Goal: Task Accomplishment & Management: Manage account settings

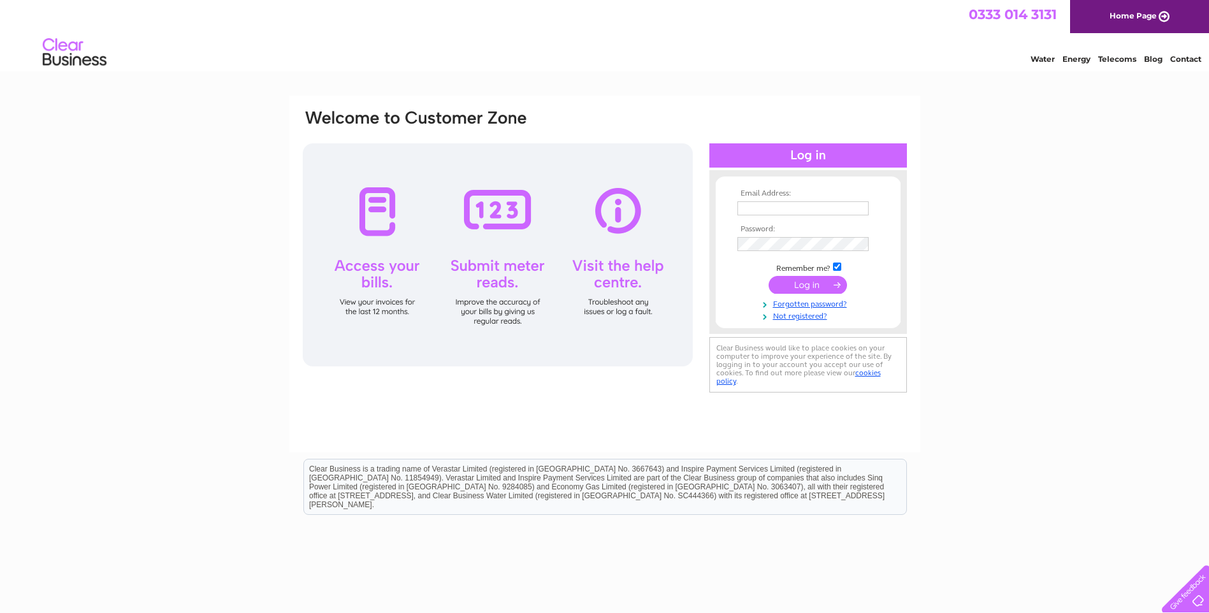
type input "celia.mason@themsggroup.com"
drag, startPoint x: 809, startPoint y: 283, endPoint x: 768, endPoint y: 284, distance: 41.4
click at [810, 283] on input "submit" at bounding box center [808, 285] width 78 height 18
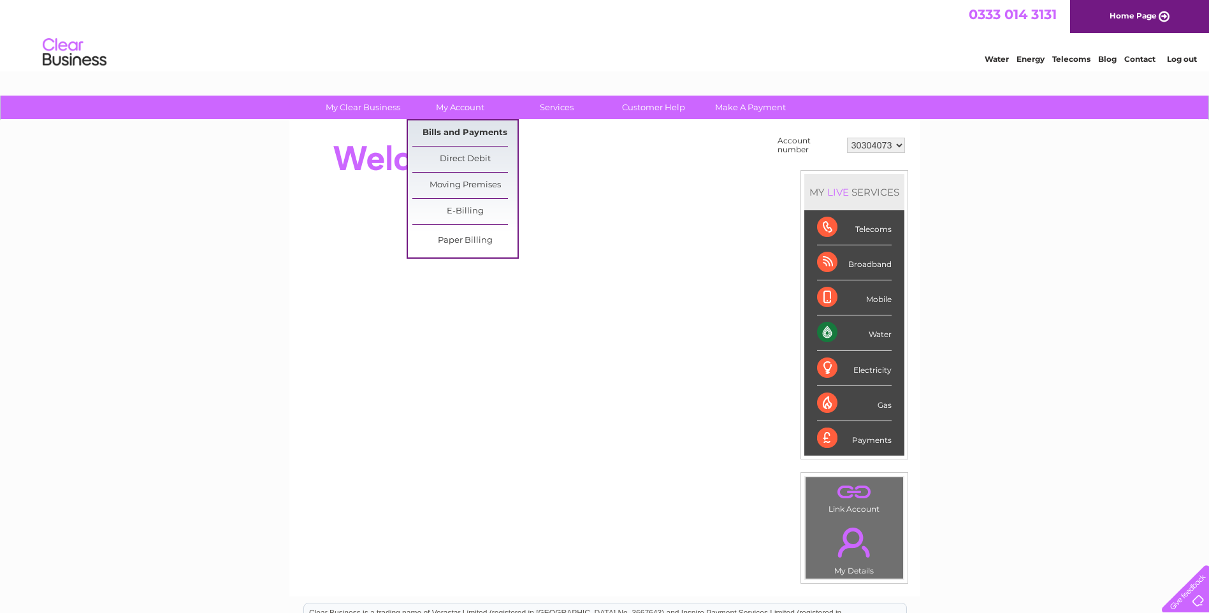
click at [432, 129] on link "Bills and Payments" at bounding box center [464, 132] width 105 height 25
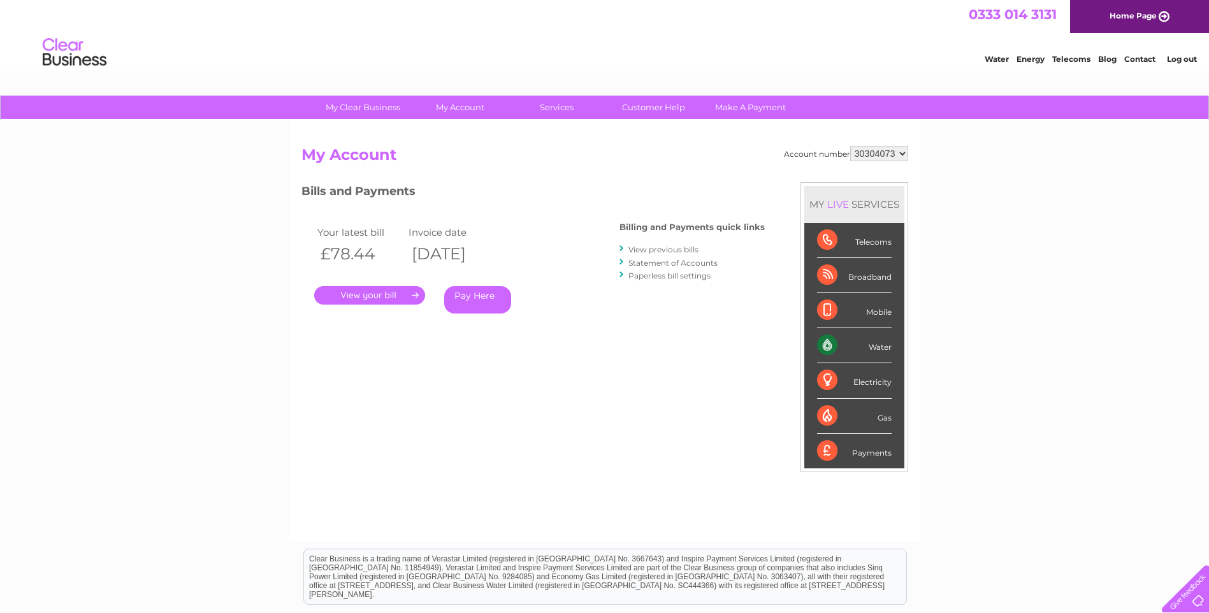
click at [354, 293] on link "." at bounding box center [369, 295] width 111 height 18
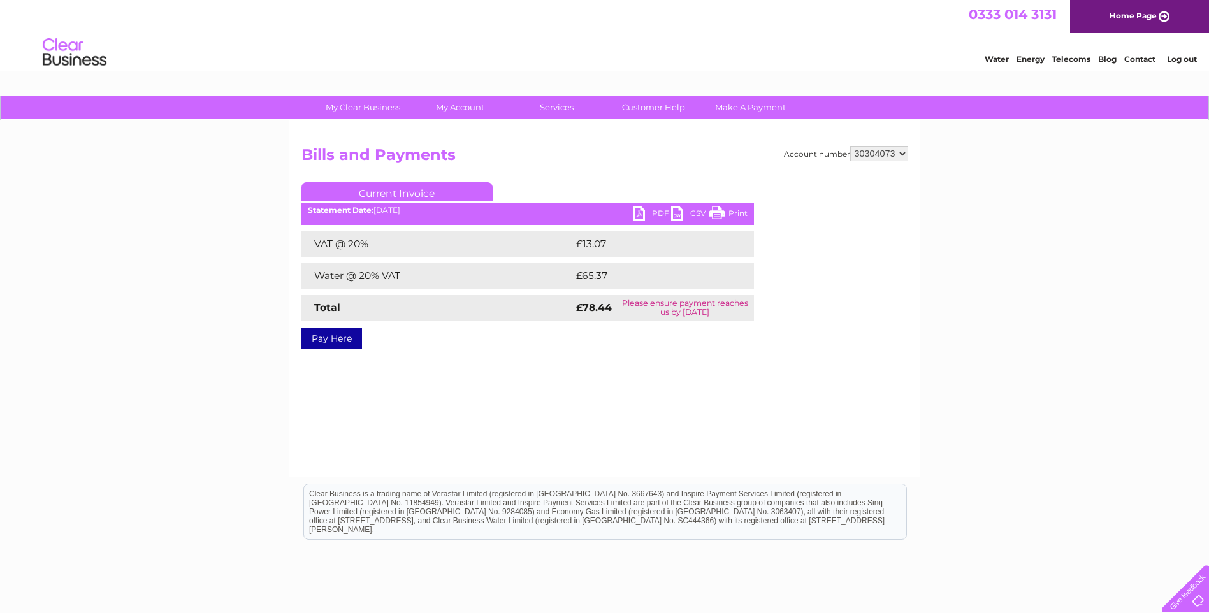
click at [648, 214] on link "PDF" at bounding box center [652, 215] width 38 height 18
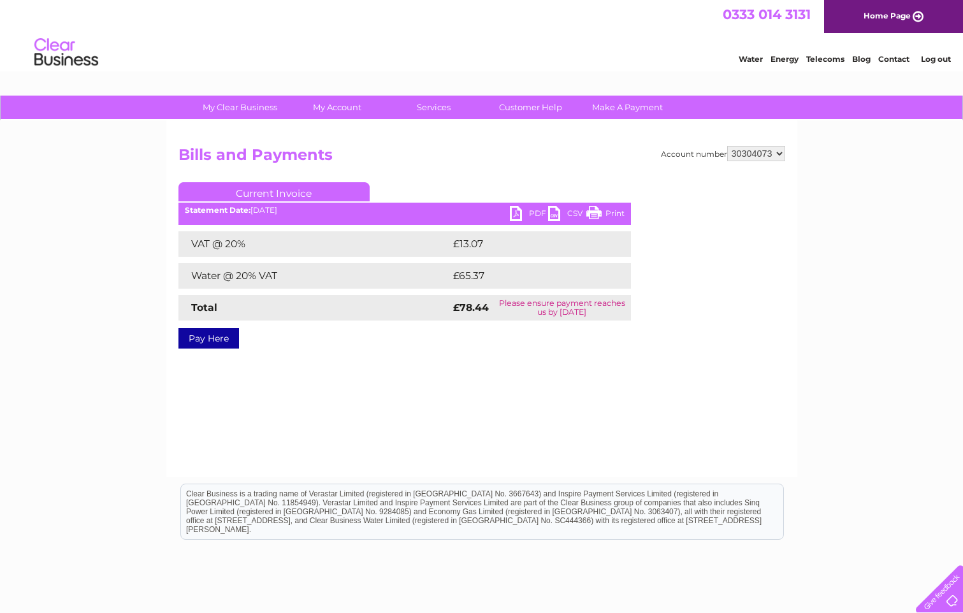
click at [534, 215] on link "PDF" at bounding box center [529, 215] width 38 height 18
